Goal: Information Seeking & Learning: Find specific page/section

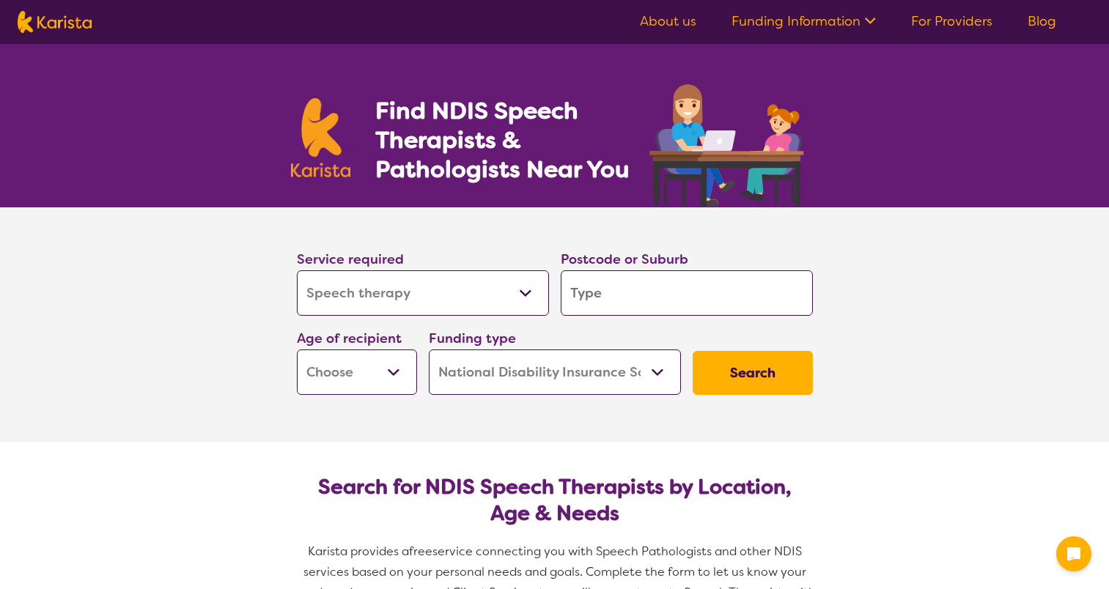
select select "Speech therapy"
select select "NDIS"
select select "Speech therapy"
select select "NDIS"
click at [629, 284] on input "search" at bounding box center [687, 292] width 252 height 45
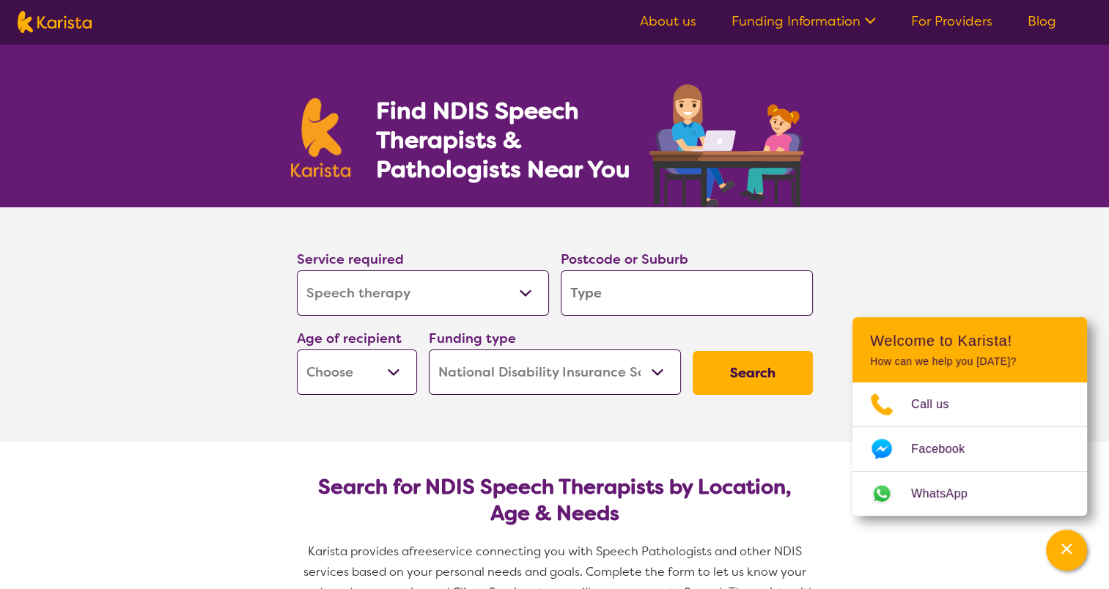
type input "3"
type input "b"
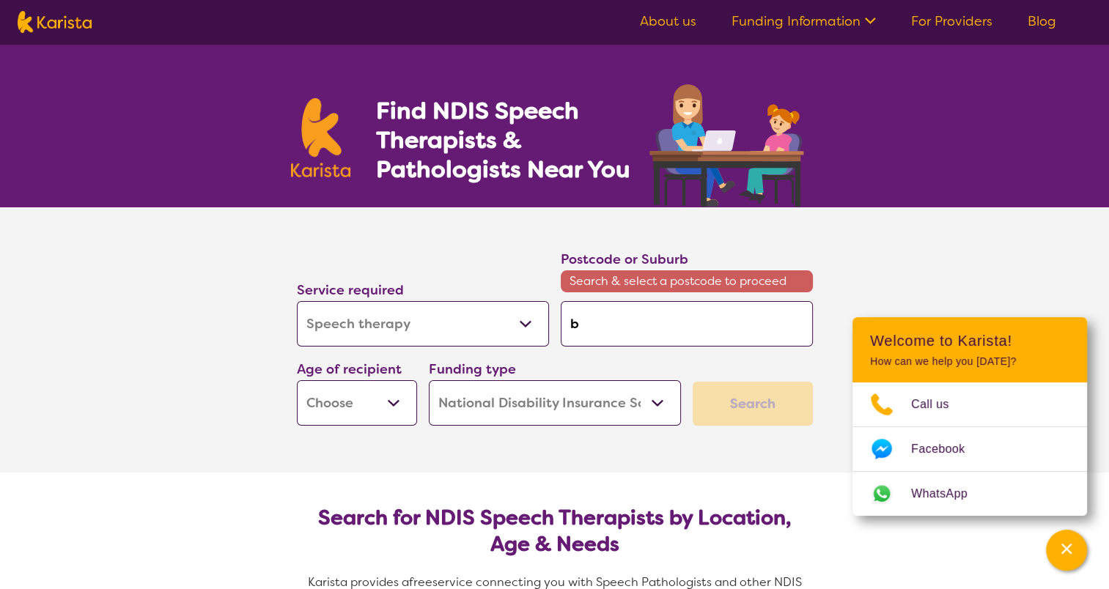
type input "bo"
type input "box"
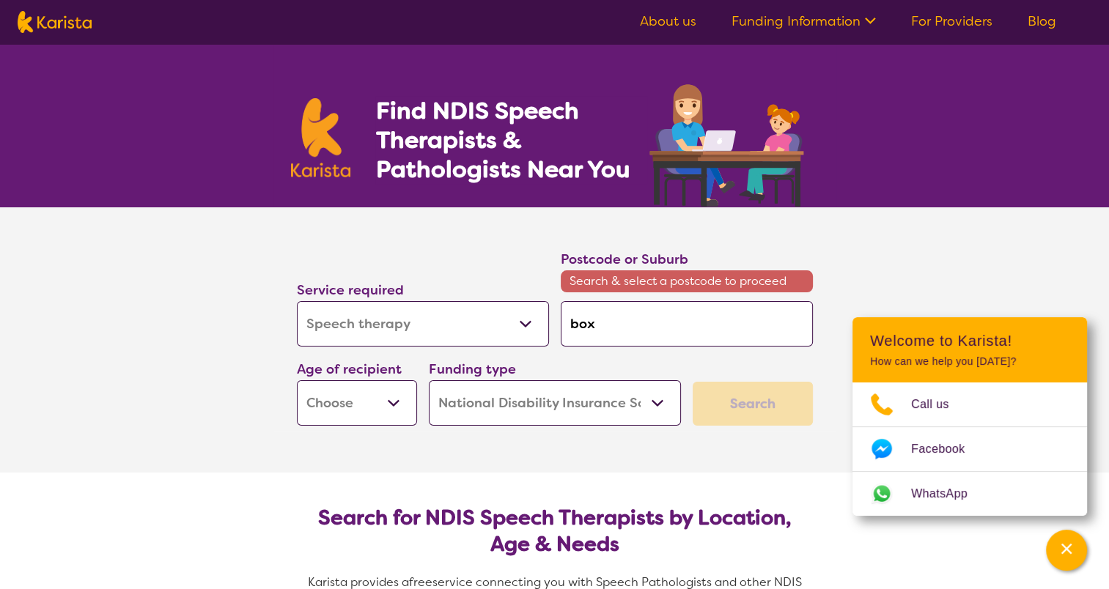
type input "box"
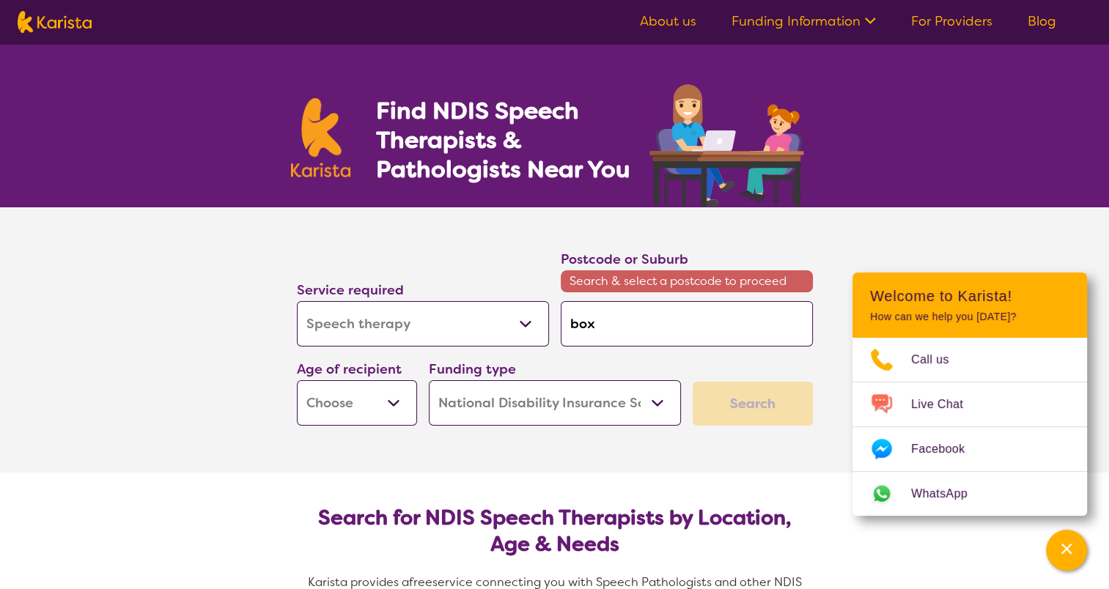
type input "box h"
type input "box ho"
click at [709, 353] on div "Service required Allied Health Assistant Assessment ([MEDICAL_DATA] or [MEDICAL…" at bounding box center [555, 337] width 528 height 189
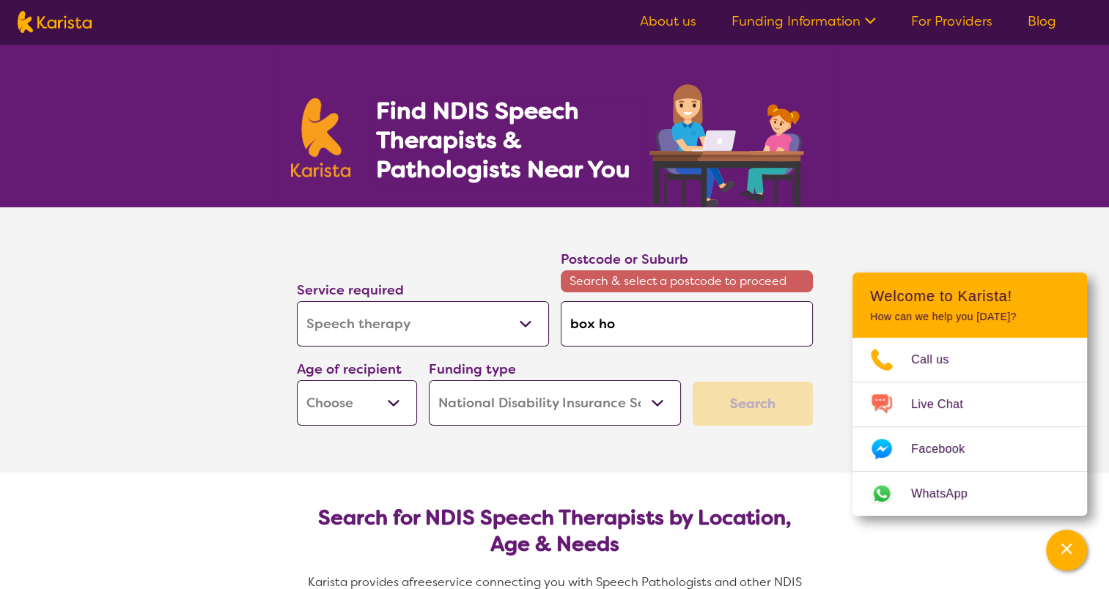
click at [705, 346] on input "box ho" at bounding box center [687, 323] width 252 height 45
type input "box h"
type input "box hi"
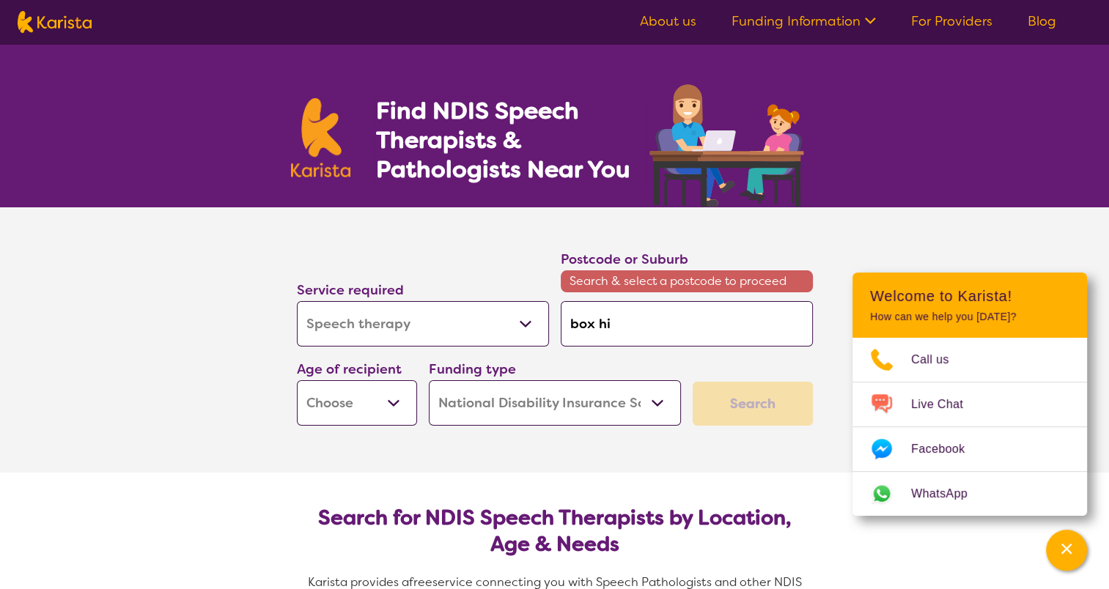
type input "box hil"
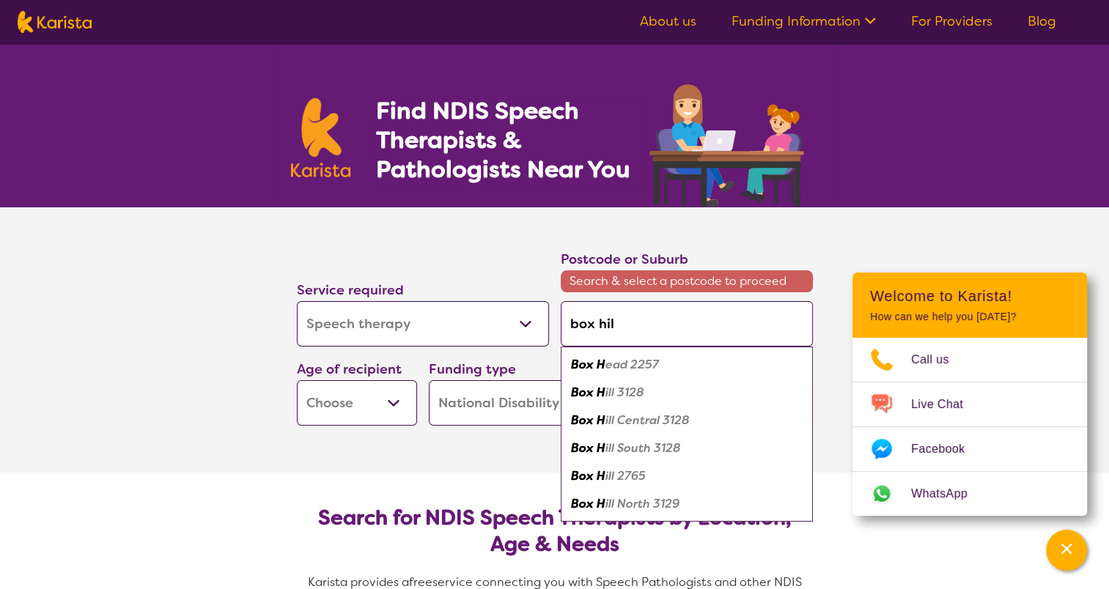
type input "box hill"
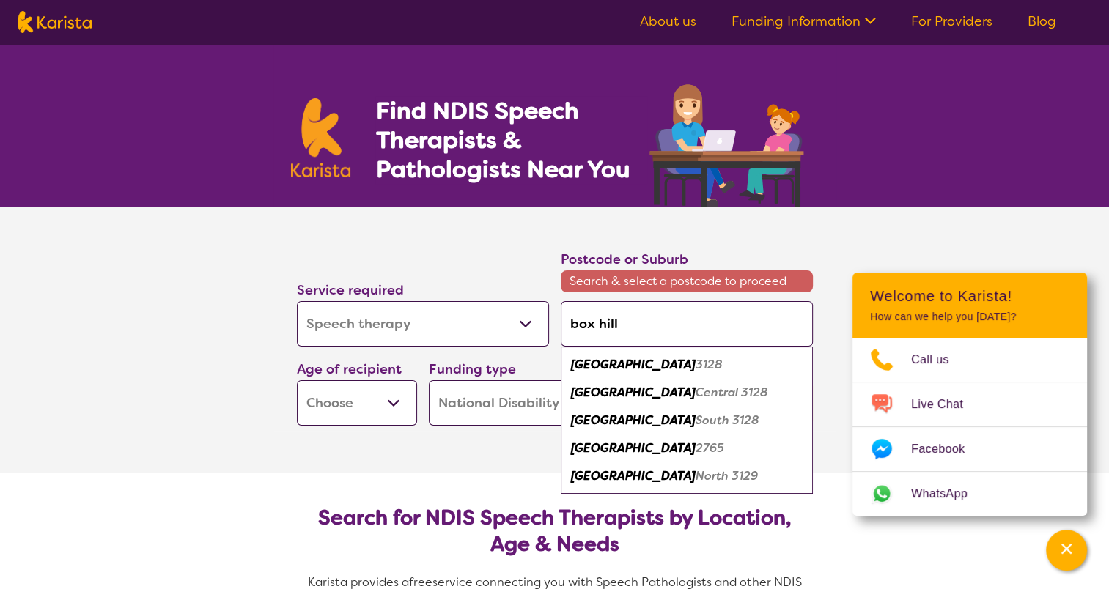
click at [662, 368] on div "Box Hill 3128" at bounding box center [686, 365] width 237 height 28
type input "3128"
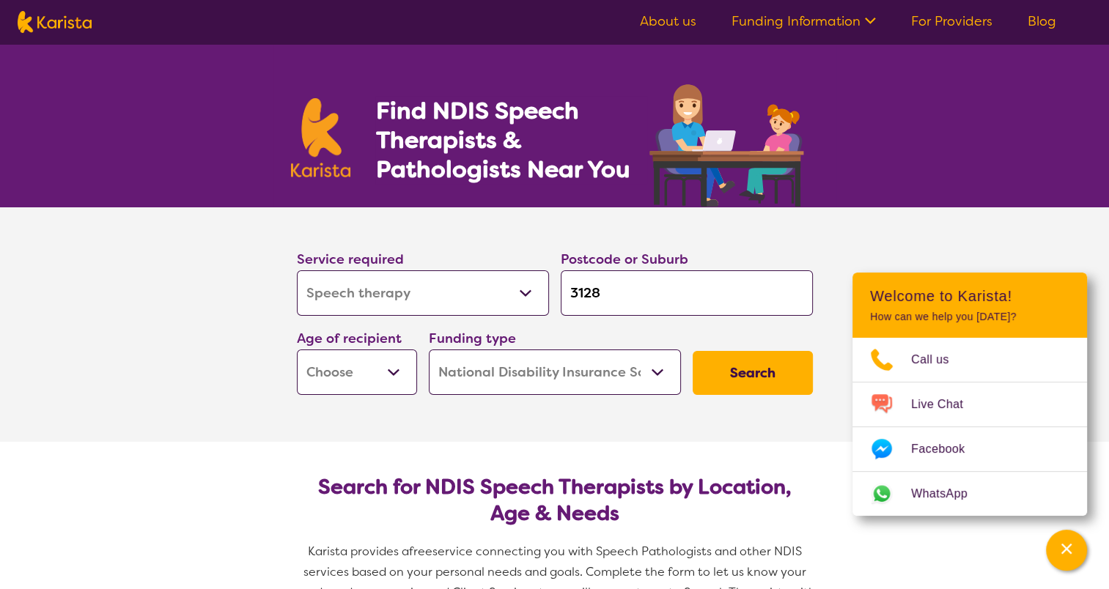
click at [404, 384] on select "Early Childhood - 0 to 9 Child - 10 to 11 Adolescent - 12 to 17 Adult - 18 to 6…" at bounding box center [357, 372] width 120 height 45
select select "AD"
click at [297, 350] on select "Early Childhood - 0 to 9 Child - 10 to 11 Adolescent - 12 to 17 Adult - 18 to 6…" at bounding box center [357, 372] width 120 height 45
select select "AD"
click at [712, 382] on button "Search" at bounding box center [752, 373] width 120 height 44
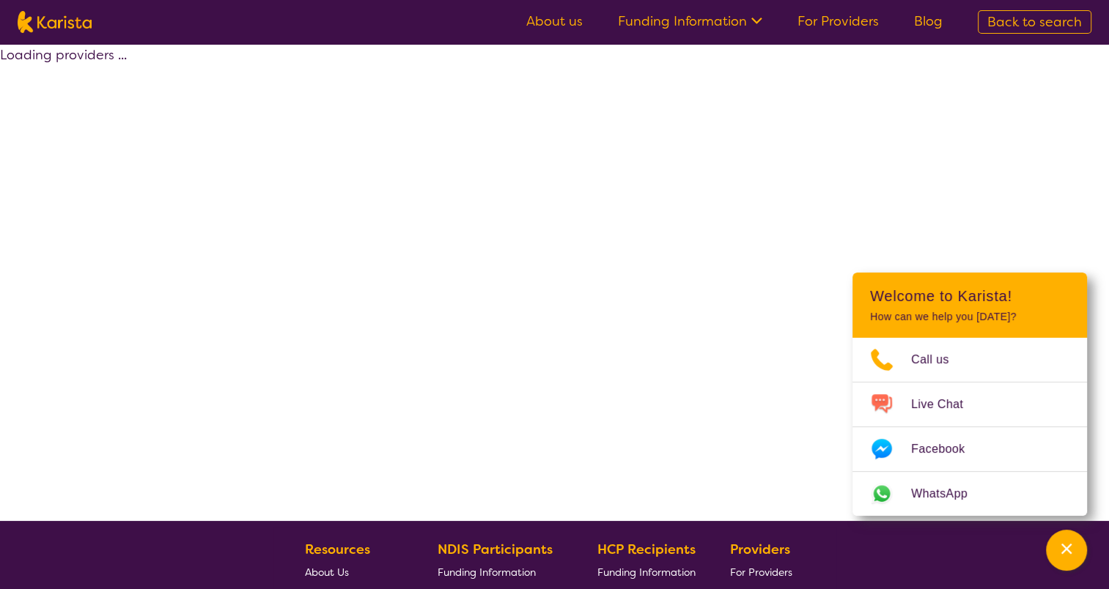
select select "by_score"
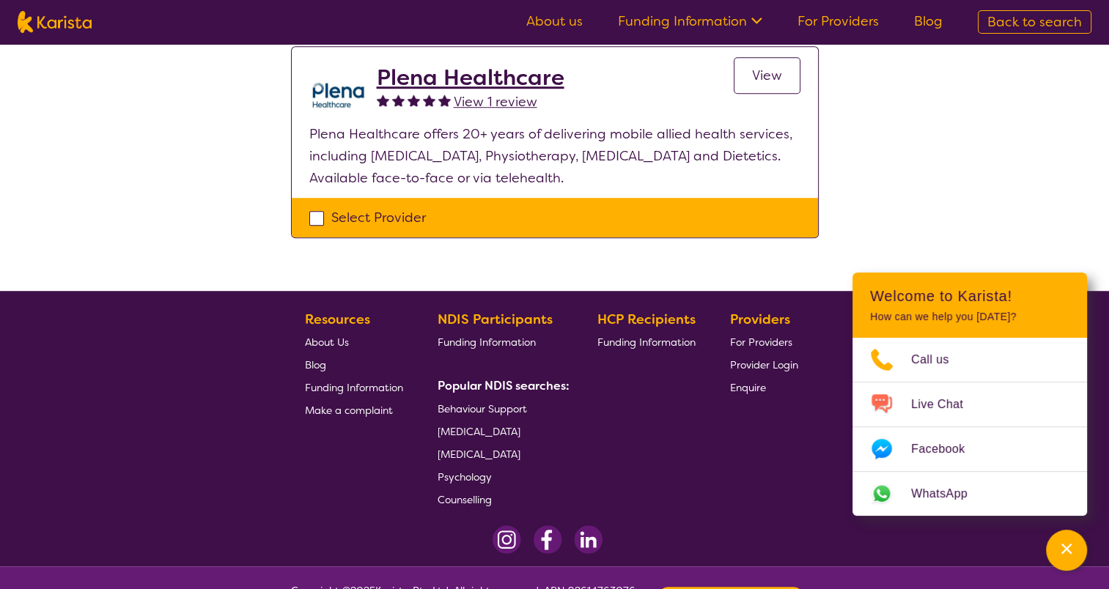
scroll to position [1162, 0]
